Goal: Transaction & Acquisition: Purchase product/service

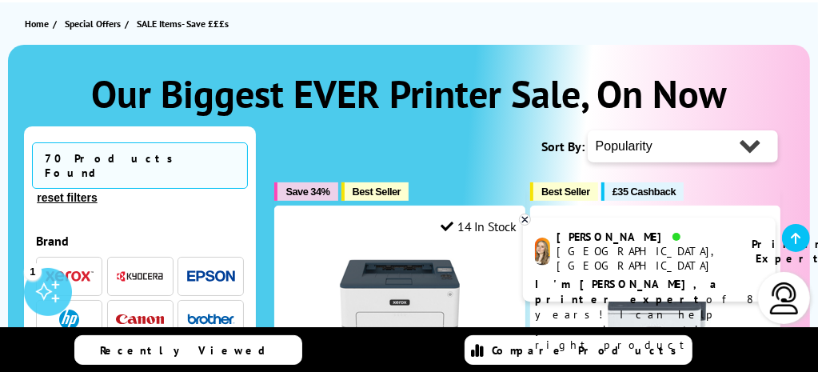
scroll to position [202, 0]
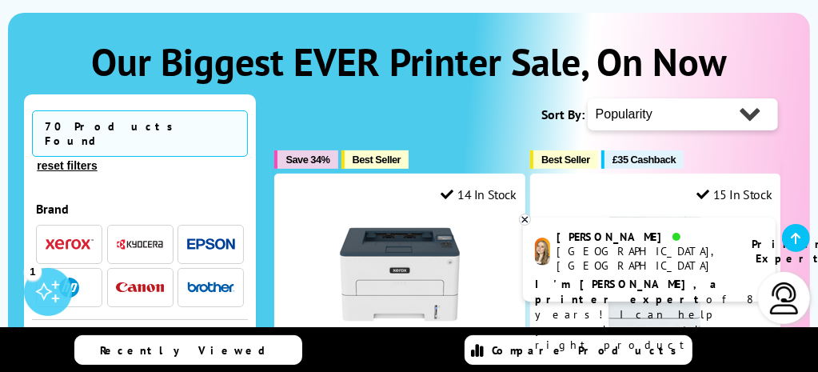
click at [69, 278] on img "button" at bounding box center [69, 288] width 20 height 20
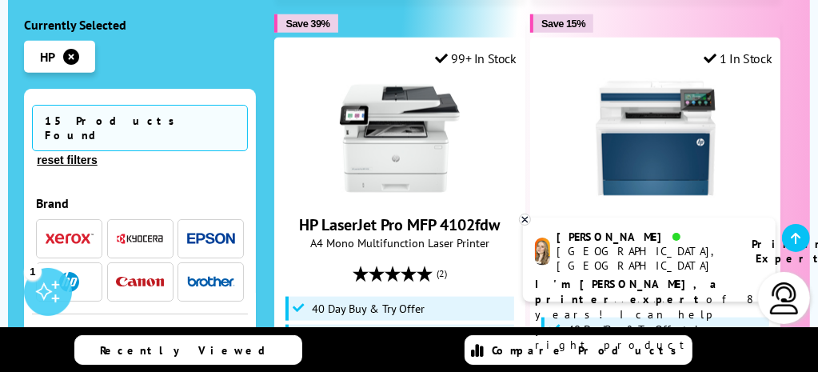
scroll to position [1003, 0]
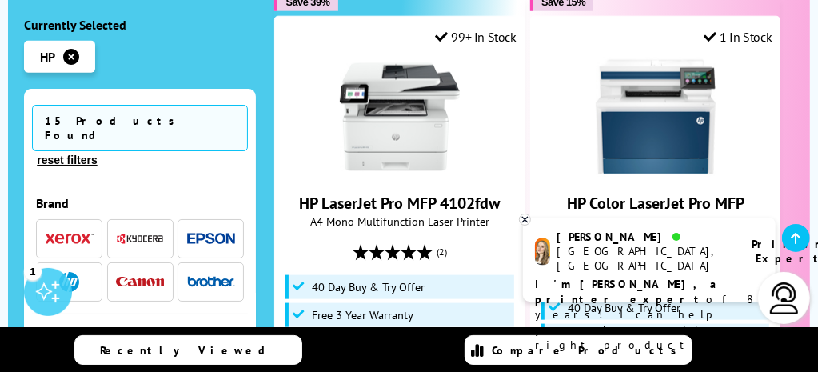
click at [818, 363] on div "Recently Viewed Compare Products" at bounding box center [409, 350] width 818 height 46
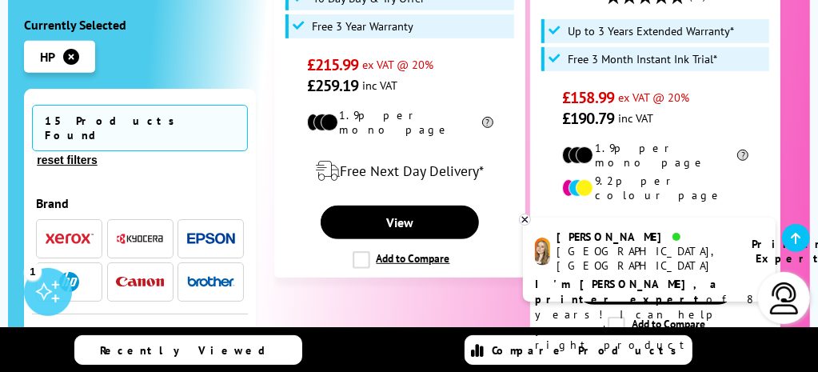
scroll to position [3992, 0]
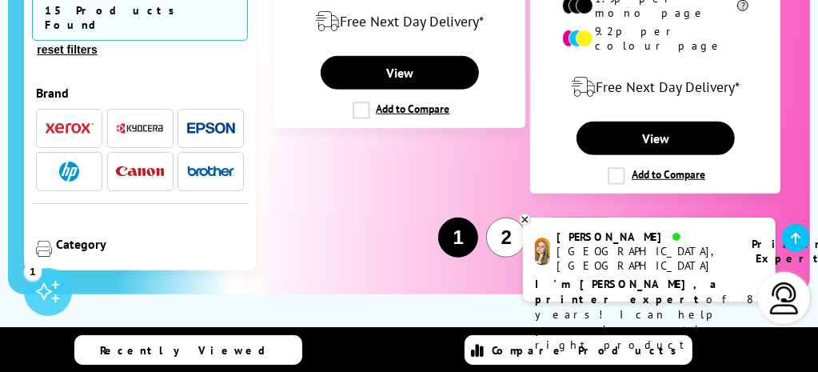
click at [573, 228] on span "Next" at bounding box center [572, 237] width 34 height 18
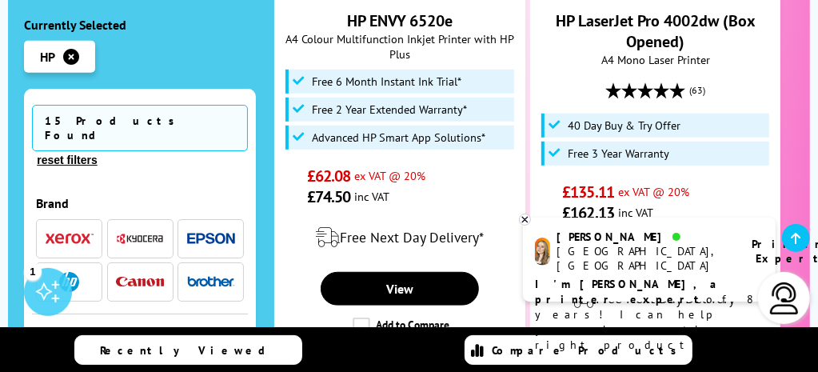
scroll to position [532, 0]
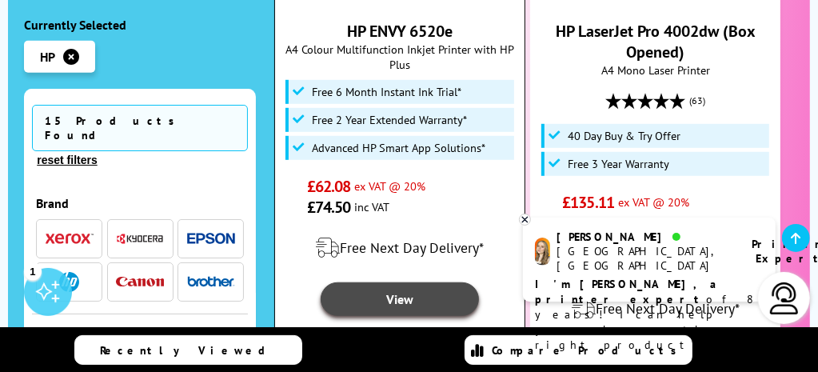
click at [395, 292] on link "View" at bounding box center [400, 299] width 158 height 34
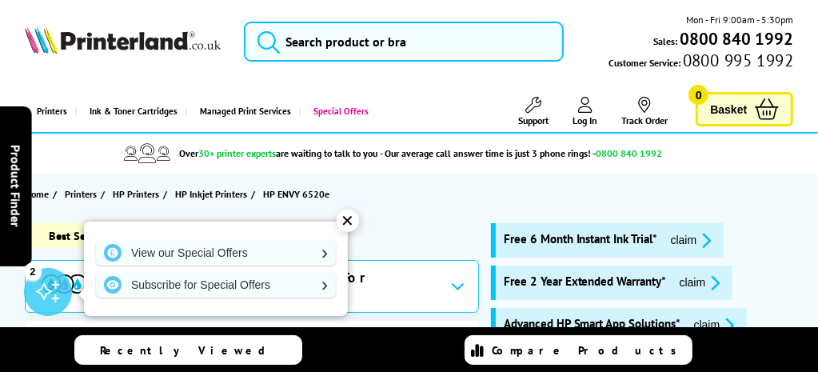
scroll to position [326, 0]
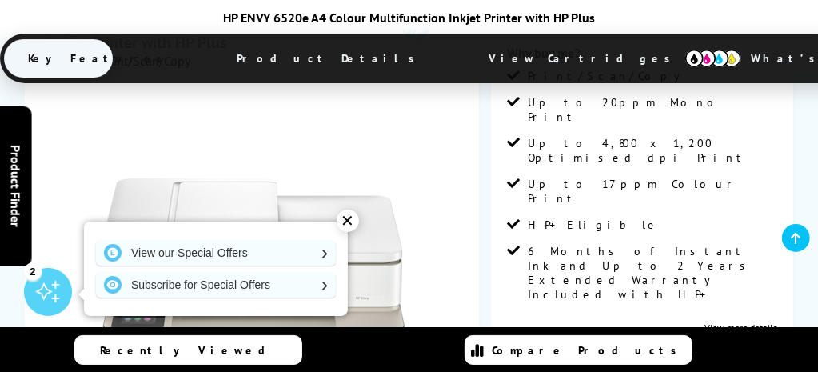
click at [349, 221] on div "✕" at bounding box center [348, 221] width 22 height 22
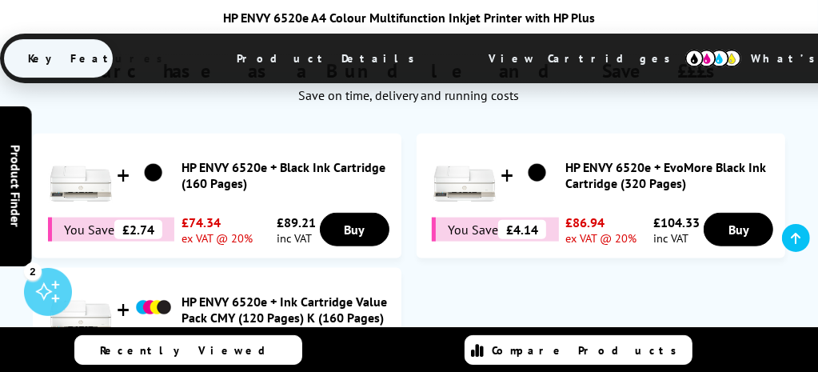
scroll to position [977, 0]
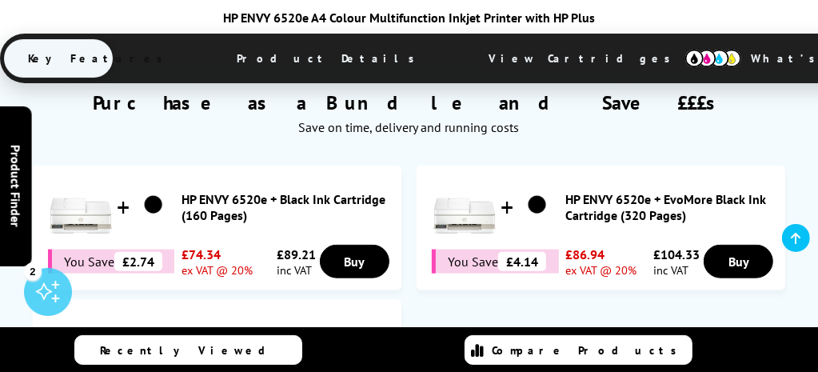
click at [817, 12] on div "HP ENVY 6520e A4 Colour Multifunction Inkjet Printer with HP Plus" at bounding box center [409, 18] width 818 height 16
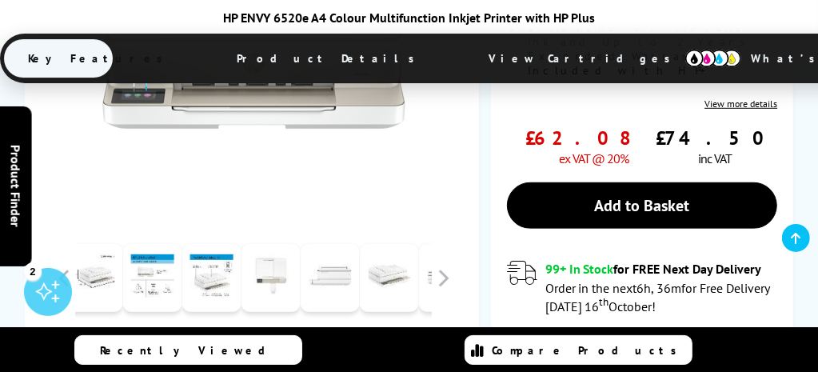
scroll to position [538, 0]
